Goal: Transaction & Acquisition: Purchase product/service

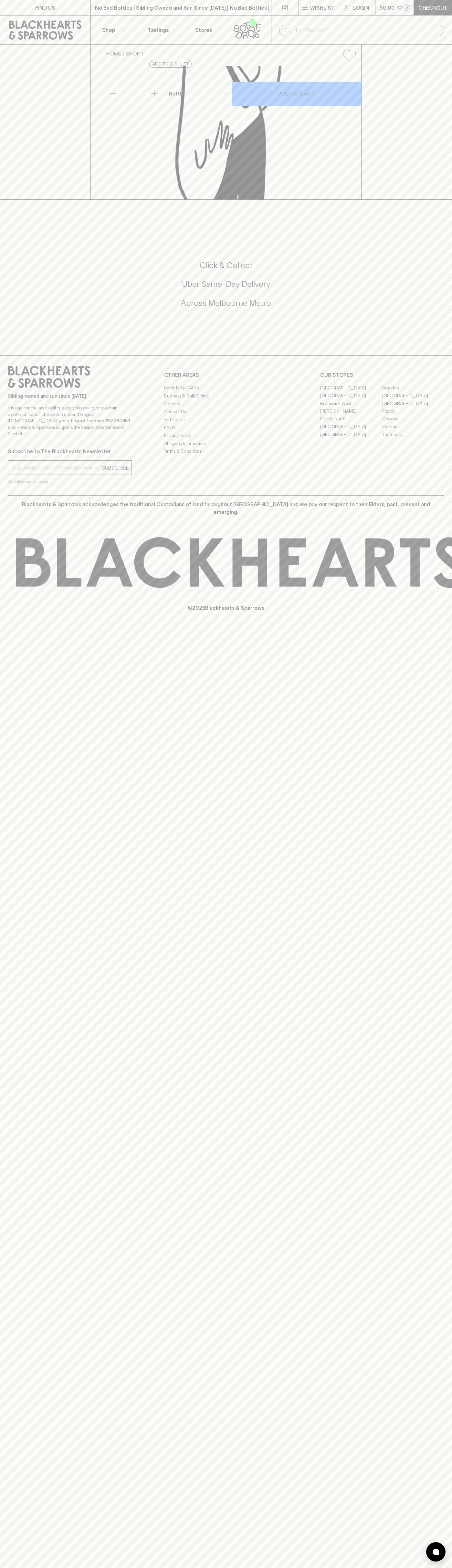
click at [448, 6] on link "Checkout" at bounding box center [432, 7] width 38 height 15
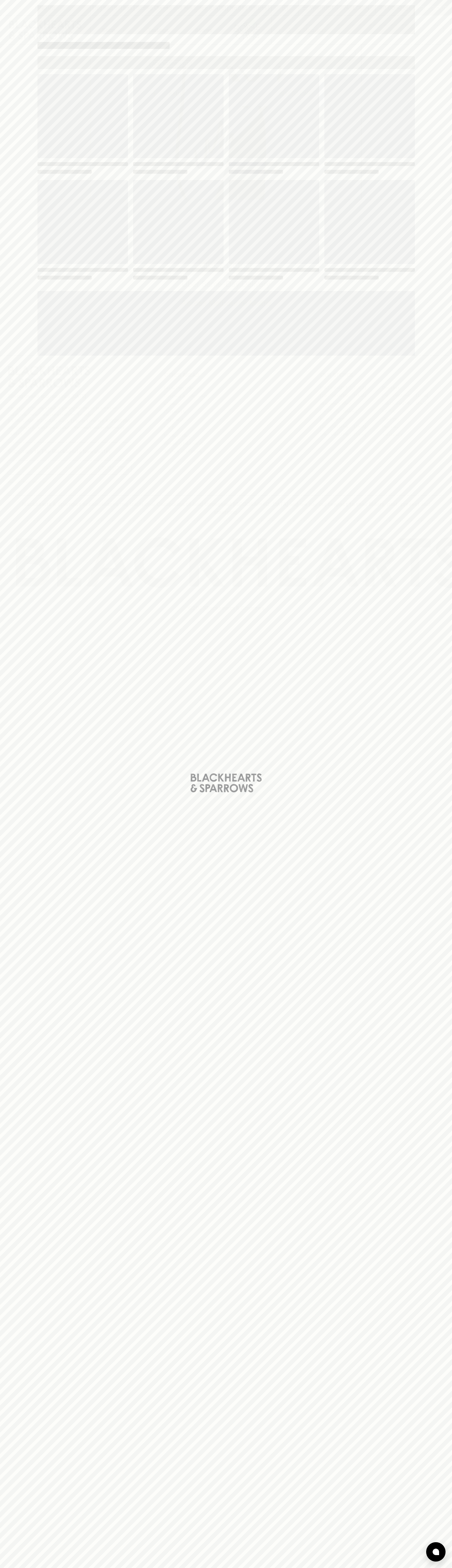
click at [389, 1568] on html "FIND US | No Bad Bottles | Sibling Owned and Run Since 2006 | No Bad Bottles | …" at bounding box center [226, 784] width 452 height 1568
click at [7, 793] on div "Loading" at bounding box center [226, 784] width 452 height 1568
